Goal: Task Accomplishment & Management: Complete application form

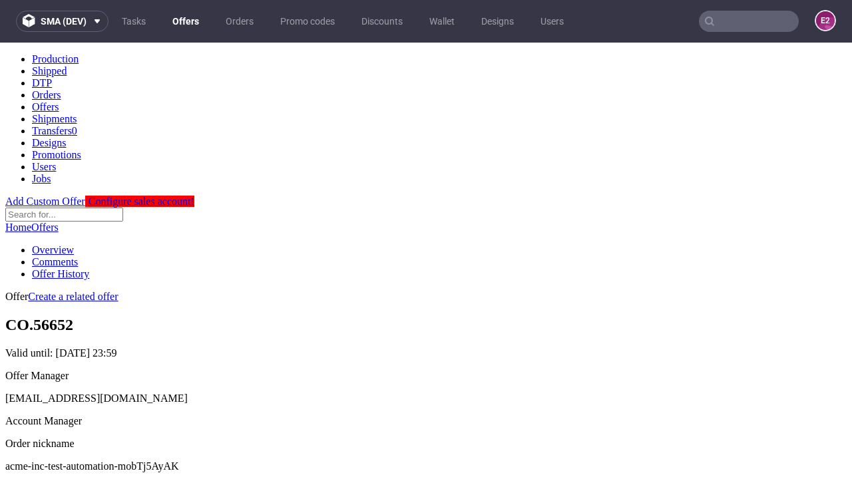
scroll to position [132, 0]
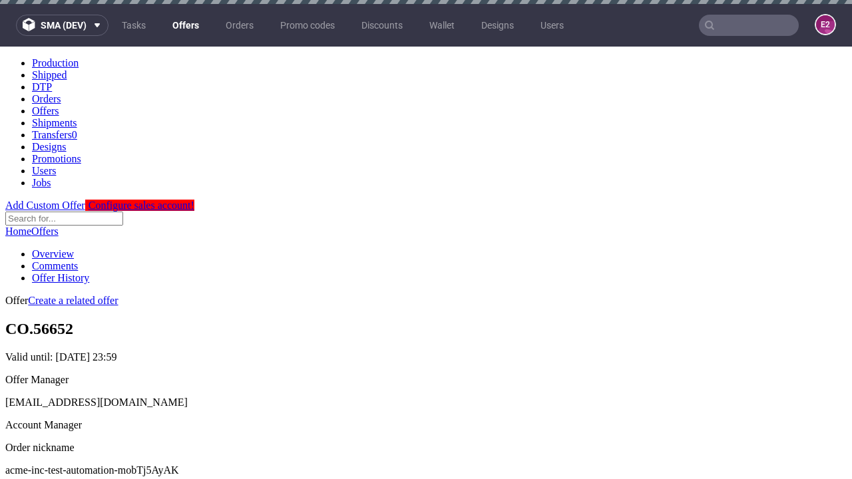
scroll to position [4, 0]
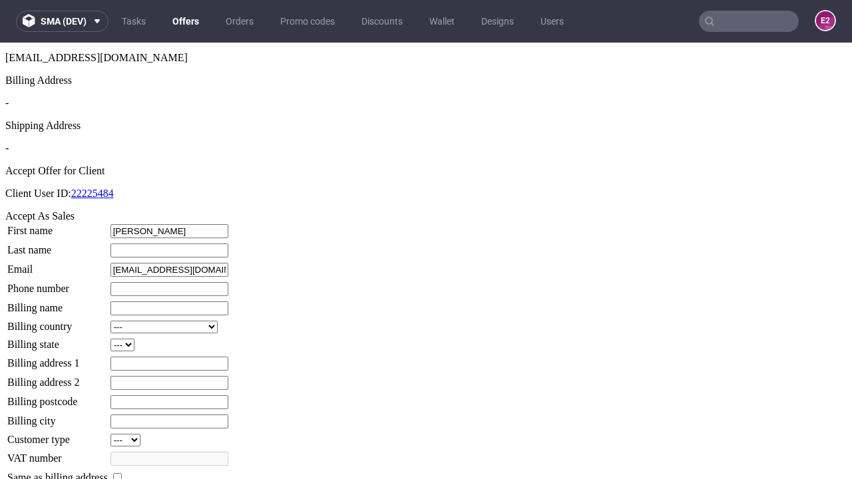
type input "Cordell"
type input "Hirthe"
type input "1509813888"
type input "Ubaldo_Botsford"
select select "13"
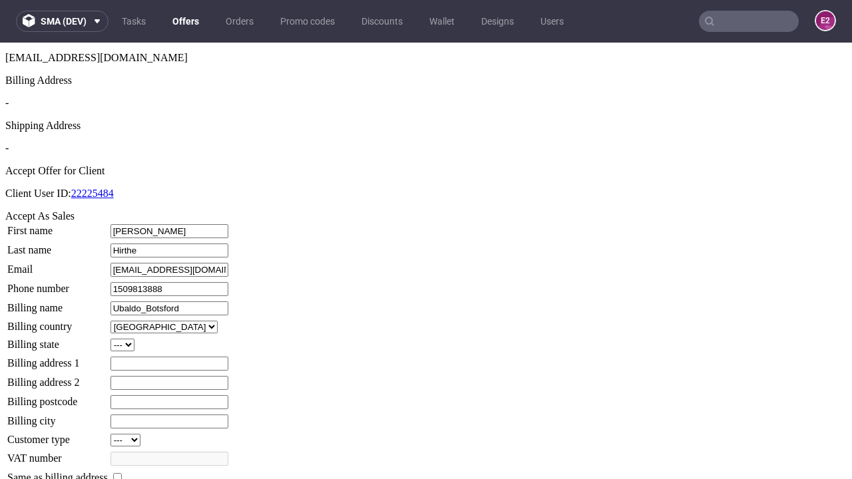
select select "132"
type input "Ubaldo_Botsford"
type input "2 Heath Road"
type input "UH1 7JX"
type input "North Mosciski"
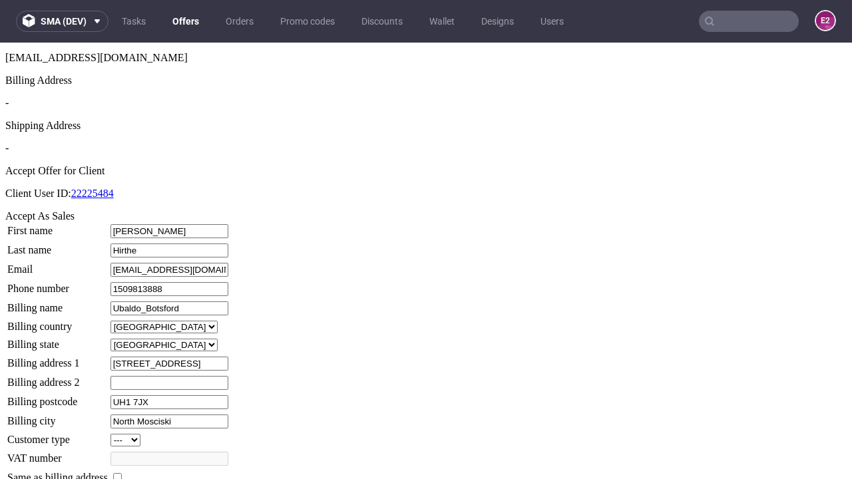
click at [122, 473] on input "checkbox" at bounding box center [117, 477] width 9 height 9
checkbox input "true"
type input "Ubaldo_Botsford"
select select "13"
type input "2 Heath Road"
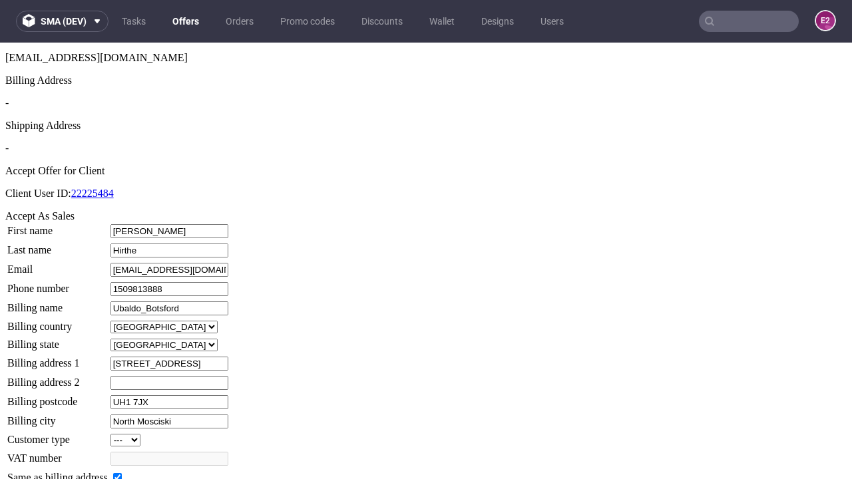
type input "UH1 7JX"
type input "North Mosciski"
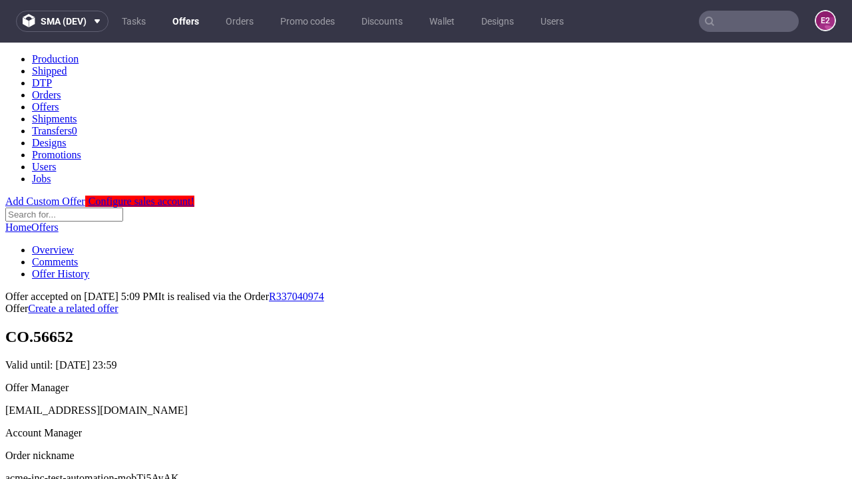
scroll to position [0, 0]
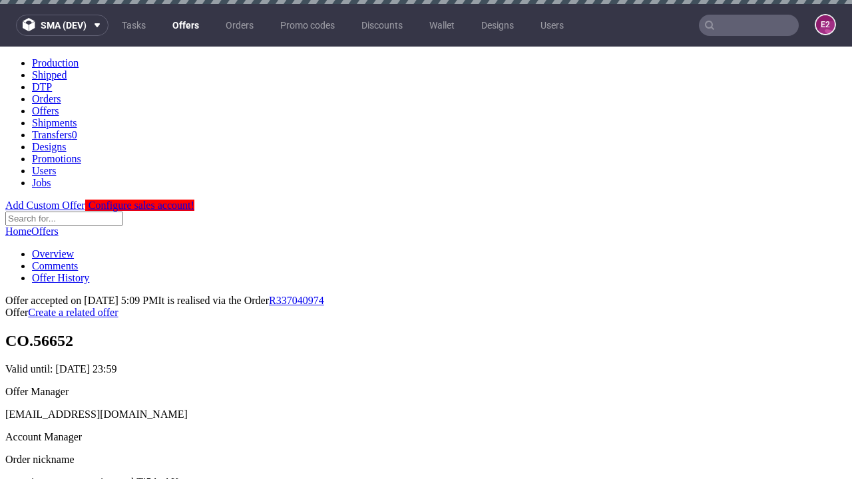
type input "[DATE]"
select select "12214305"
type input "In progress..."
